Goal: Find specific page/section: Find specific page/section

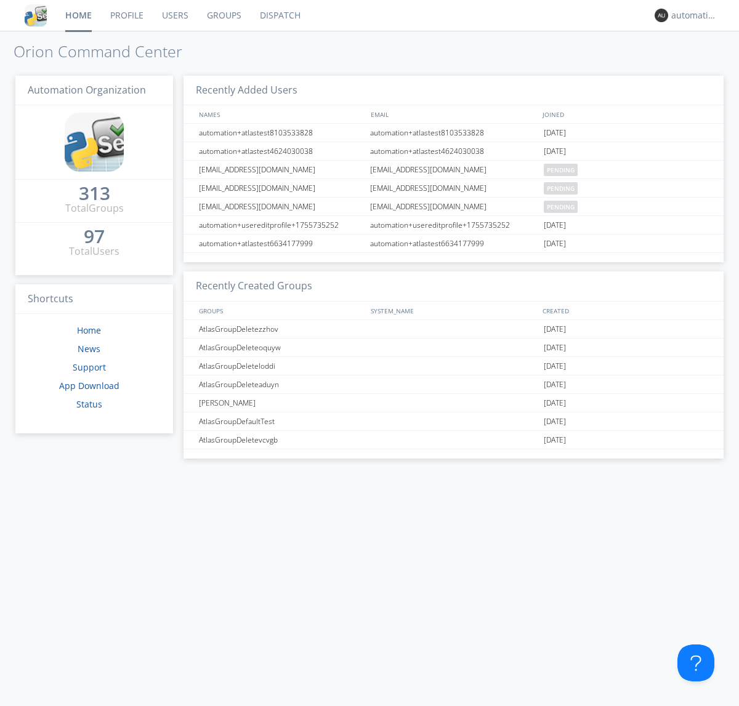
click at [279, 15] on link "Dispatch" at bounding box center [280, 15] width 59 height 31
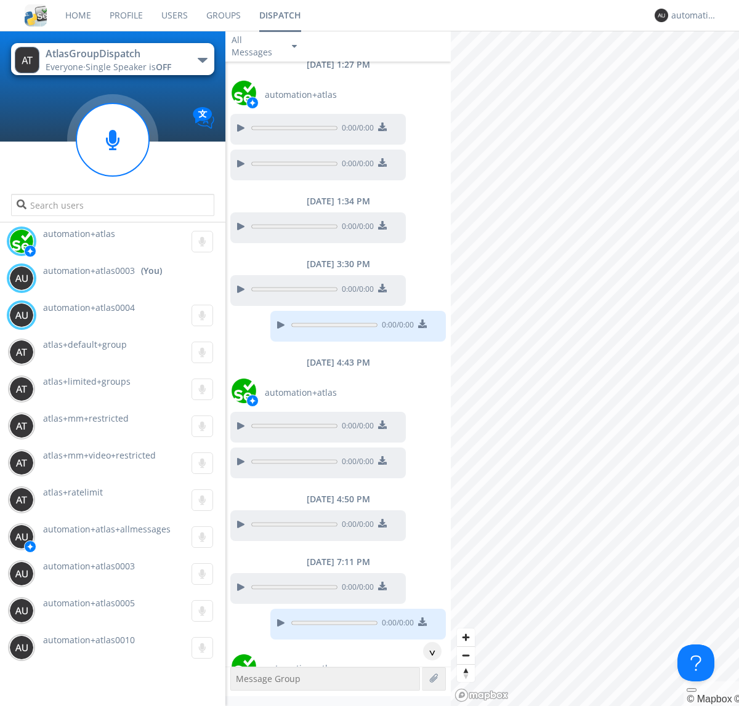
scroll to position [242, 0]
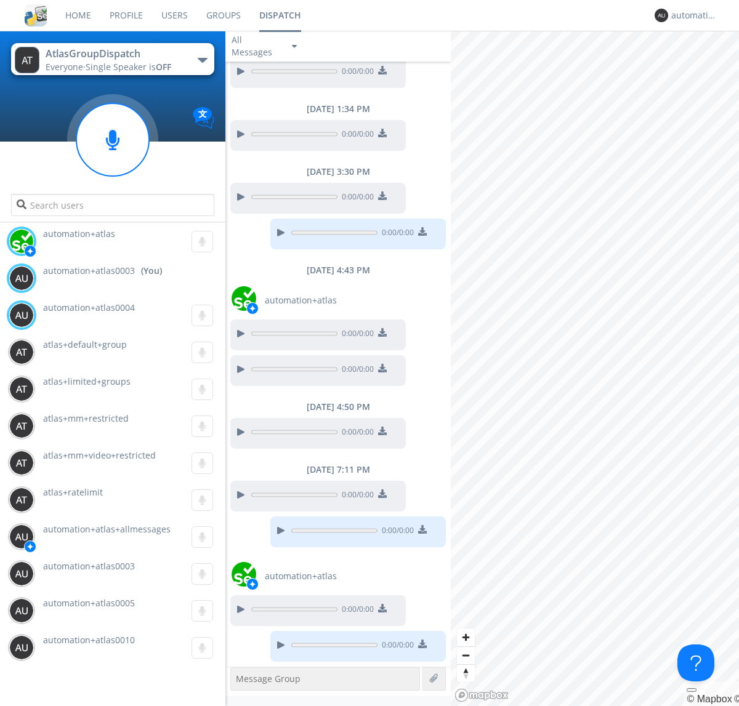
click at [202, 60] on div "button" at bounding box center [203, 60] width 10 height 5
click at [0, 0] on span "AtlasGroupDispatch2" at bounding box center [0, 0] width 0 height 0
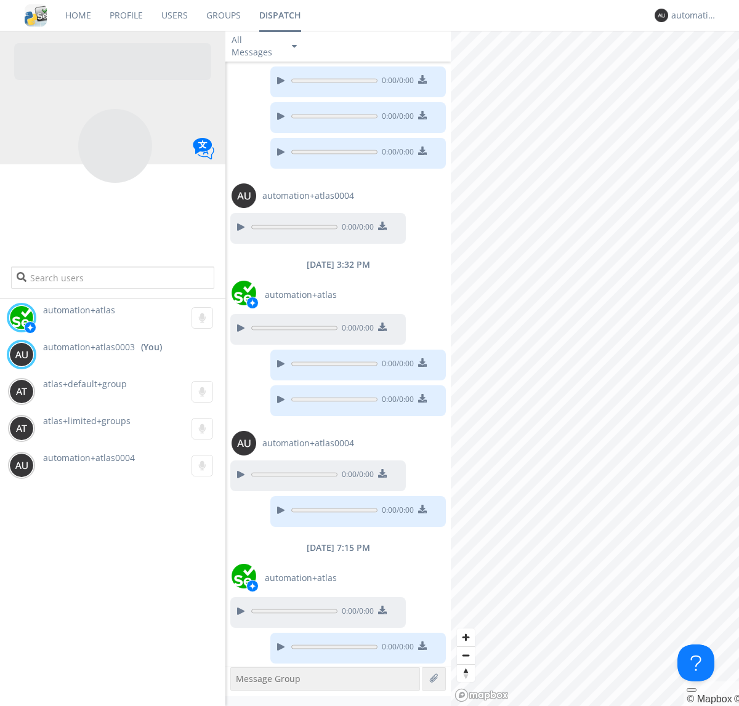
scroll to position [98, 0]
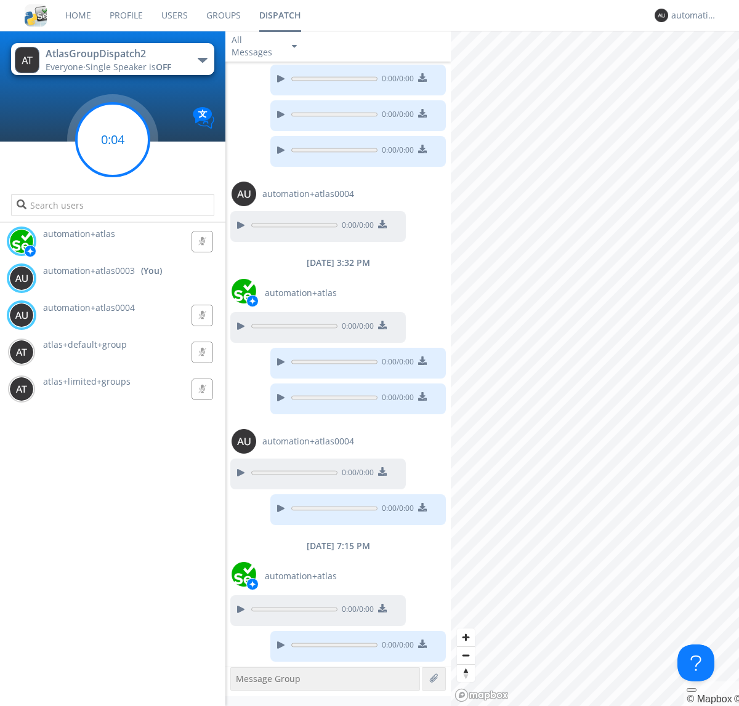
click at [113, 140] on g at bounding box center [112, 139] width 73 height 73
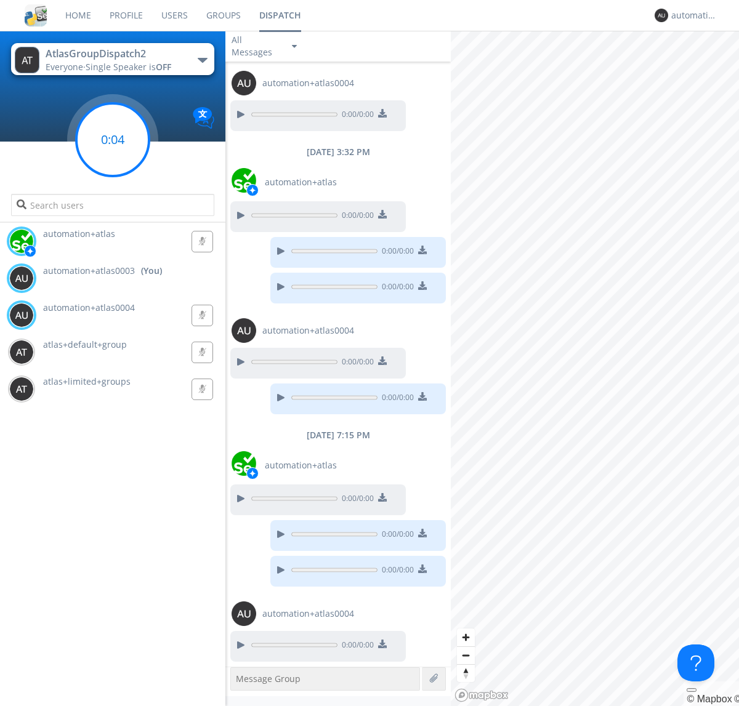
scroll to position [244, 0]
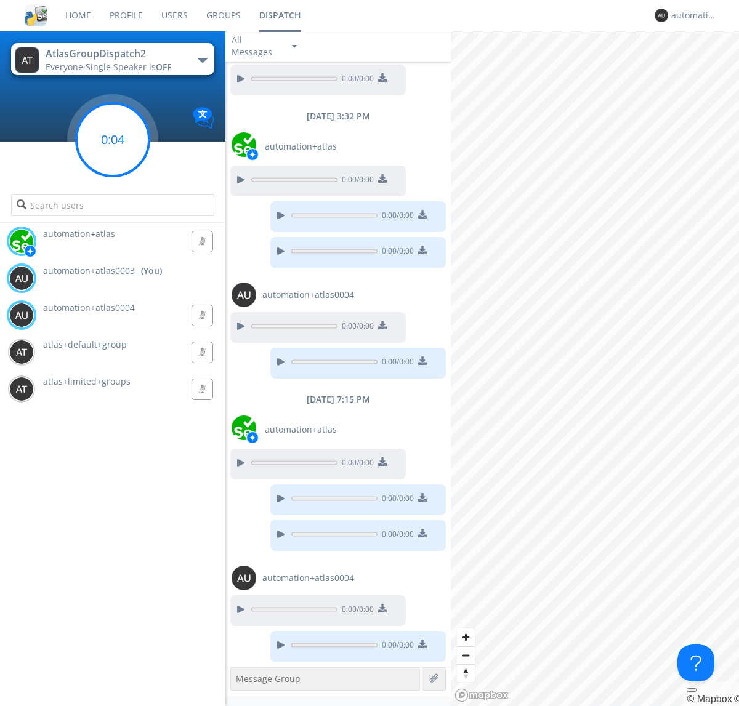
click at [113, 140] on g at bounding box center [112, 139] width 73 height 73
click at [691, 15] on div "automation+atlas0003" at bounding box center [694, 15] width 46 height 12
